Goal: Browse casually

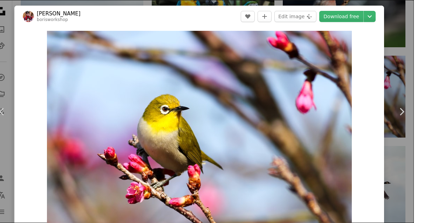
scroll to position [708, 0]
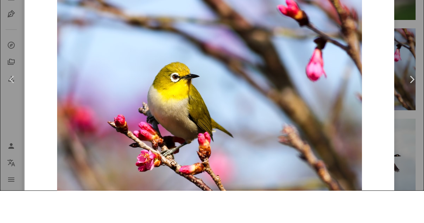
click at [4, 6] on button "An X shape" at bounding box center [7, 7] width 8 height 8
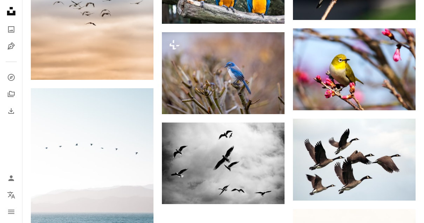
scroll to position [658, 0]
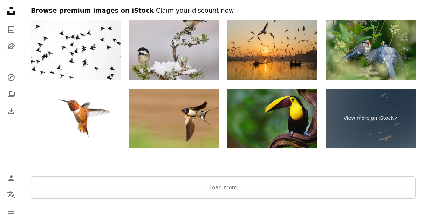
click at [225, 182] on button "Load more" at bounding box center [223, 188] width 385 height 22
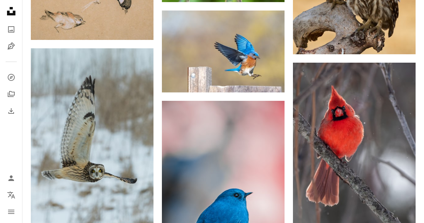
scroll to position [2046, 0]
click at [326, 153] on img at bounding box center [354, 144] width 123 height 163
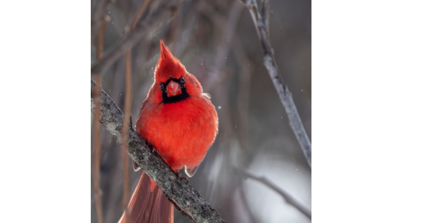
scroll to position [2077, 0]
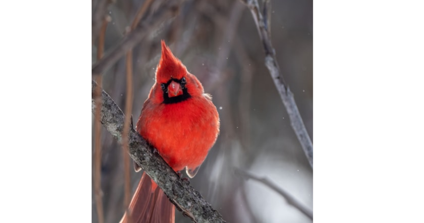
click at [25, 27] on div "Zoom in" at bounding box center [210, 132] width 370 height 210
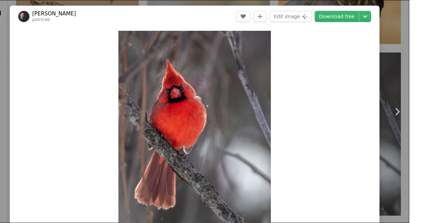
scroll to position [2056, 0]
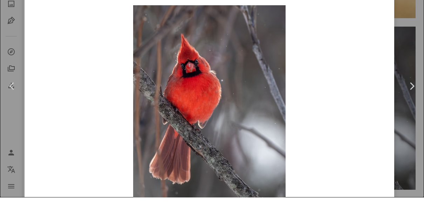
click at [4, 6] on div "An X shape Chevron left Chevron right [PERSON_NAME] patriceb A heart A plus sig…" at bounding box center [212, 111] width 424 height 223
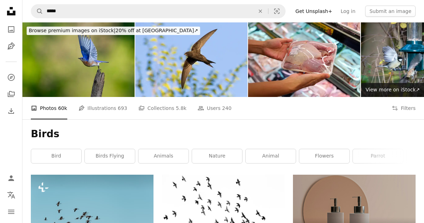
click at [265, 11] on icon "An X shape" at bounding box center [260, 11] width 15 height 6
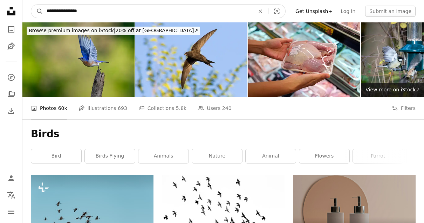
type input "**********"
click at [37, 11] on button "A magnifying glass" at bounding box center [37, 11] width 12 height 13
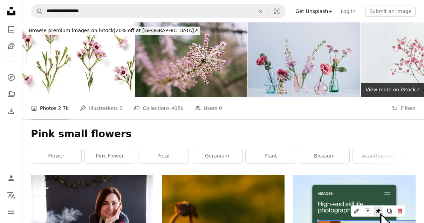
click at [265, 10] on icon "An X shape" at bounding box center [260, 11] width 15 height 6
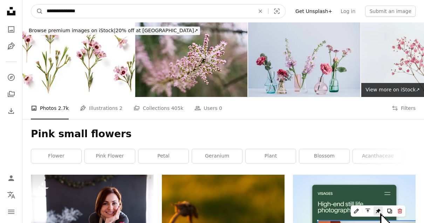
type input "**********"
click at [37, 11] on button "A magnifying glass" at bounding box center [37, 11] width 12 height 13
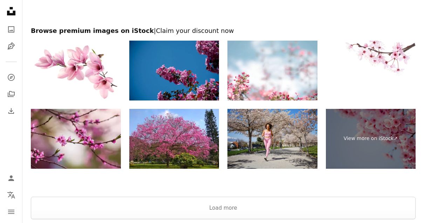
scroll to position [1269, 0]
click at [61, 204] on button "Load more" at bounding box center [223, 208] width 385 height 22
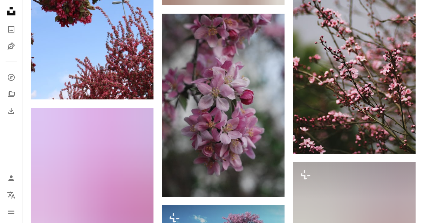
scroll to position [3314, 0]
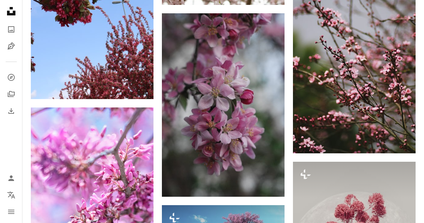
click at [336, 79] on img at bounding box center [354, 62] width 123 height 184
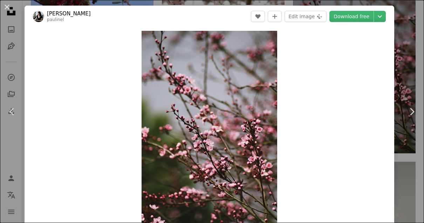
click at [4, 3] on button "An X shape" at bounding box center [7, 7] width 8 height 8
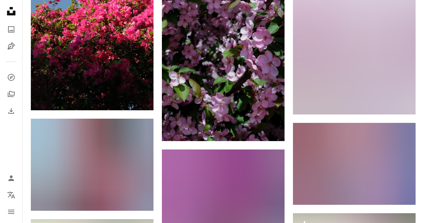
scroll to position [7358, 0]
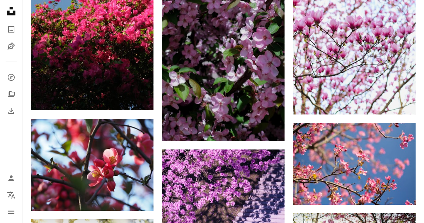
click at [363, 164] on img at bounding box center [354, 164] width 123 height 82
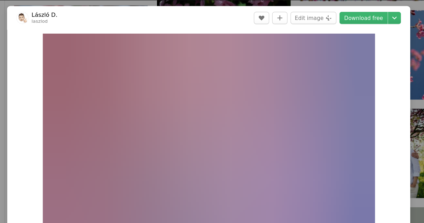
scroll to position [7472, 0]
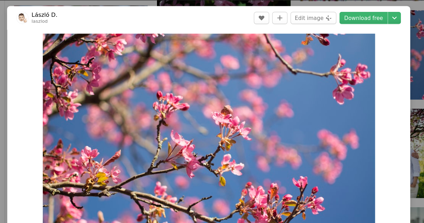
click at [4, 7] on button "An X shape" at bounding box center [7, 7] width 8 height 8
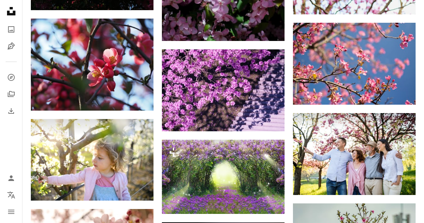
scroll to position [7358, 0]
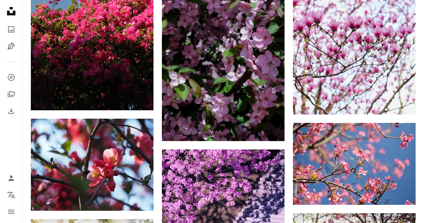
click at [61, 160] on img at bounding box center [92, 165] width 123 height 92
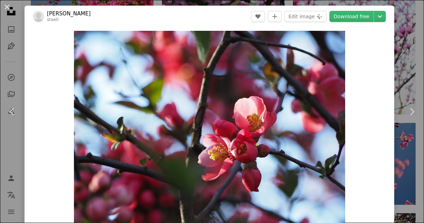
click at [7, 7] on button "An X shape" at bounding box center [7, 7] width 8 height 8
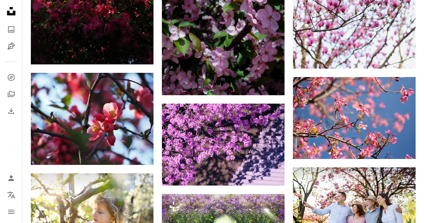
scroll to position [7404, 0]
click at [56, 127] on img at bounding box center [92, 119] width 123 height 92
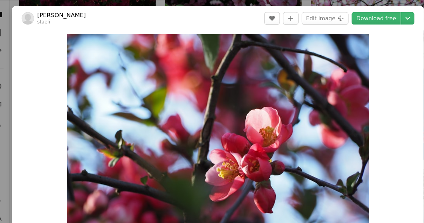
scroll to position [7420, 0]
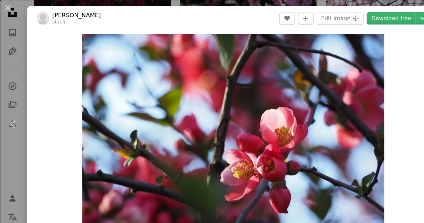
click at [20, 19] on div "An X shape Chevron left Chevron right Eliška Šťastná staeli A heart A plus sign…" at bounding box center [212, 111] width 424 height 223
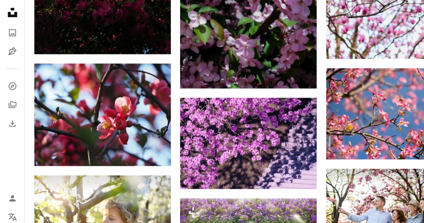
scroll to position [7404, 0]
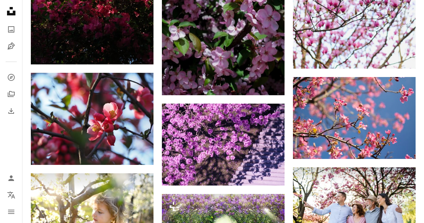
click at [12, 6] on icon "Unsplash logo Unsplash Home" at bounding box center [11, 11] width 14 height 14
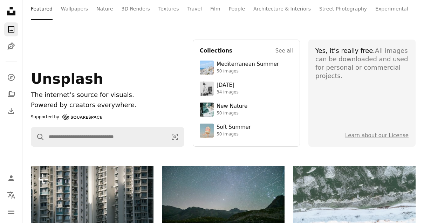
scroll to position [22, 0]
